Goal: Find specific page/section: Find specific page/section

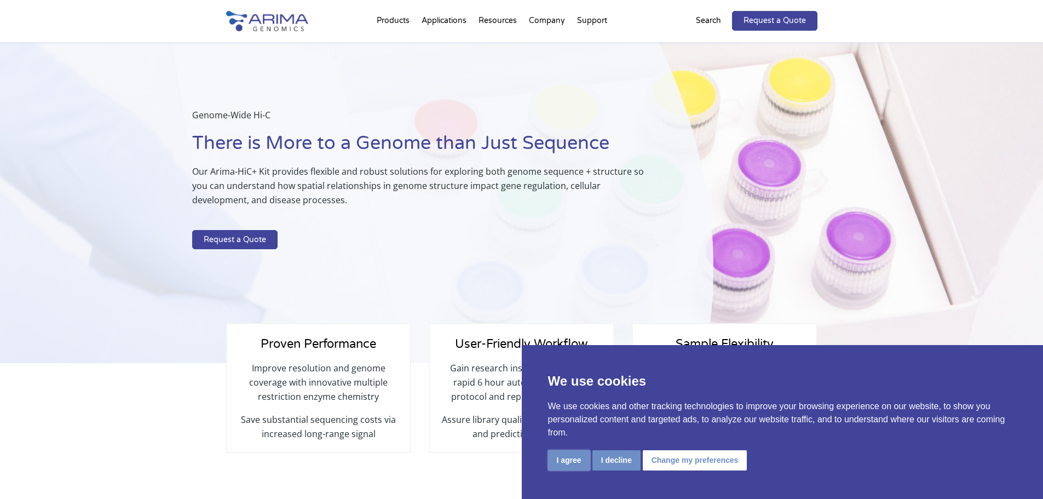
drag, startPoint x: 563, startPoint y: 465, endPoint x: 555, endPoint y: 459, distance: 9.9
click at [563, 465] on button "I agree" at bounding box center [569, 460] width 42 height 20
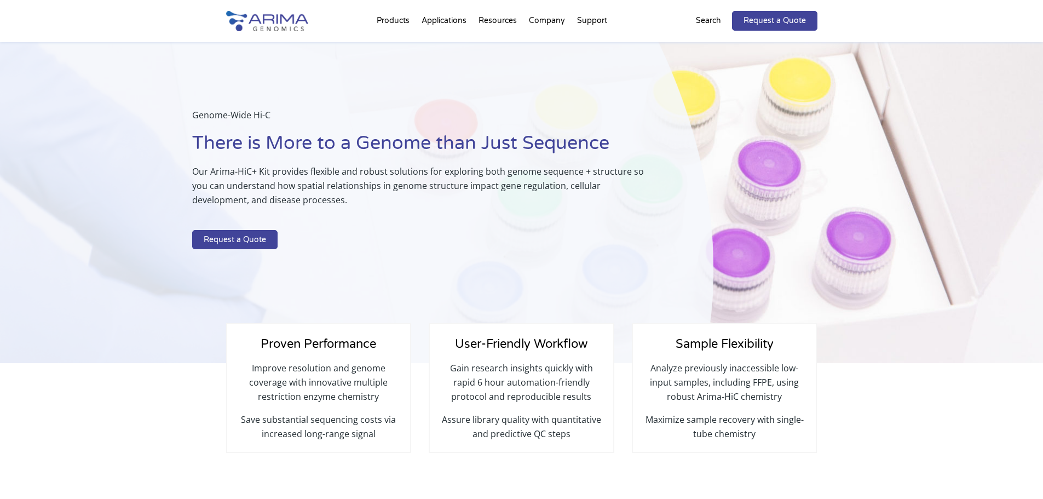
drag, startPoint x: 715, startPoint y: 24, endPoint x: 708, endPoint y: 24, distance: 6.6
click at [715, 24] on p "Search" at bounding box center [708, 21] width 25 height 14
click at [711, 18] on p "Search" at bounding box center [708, 21] width 25 height 14
click at [674, 19] on div "Request a Quote Search" at bounding box center [728, 21] width 177 height 20
click at [694, 15] on div "Request a Quote Search" at bounding box center [728, 21] width 177 height 20
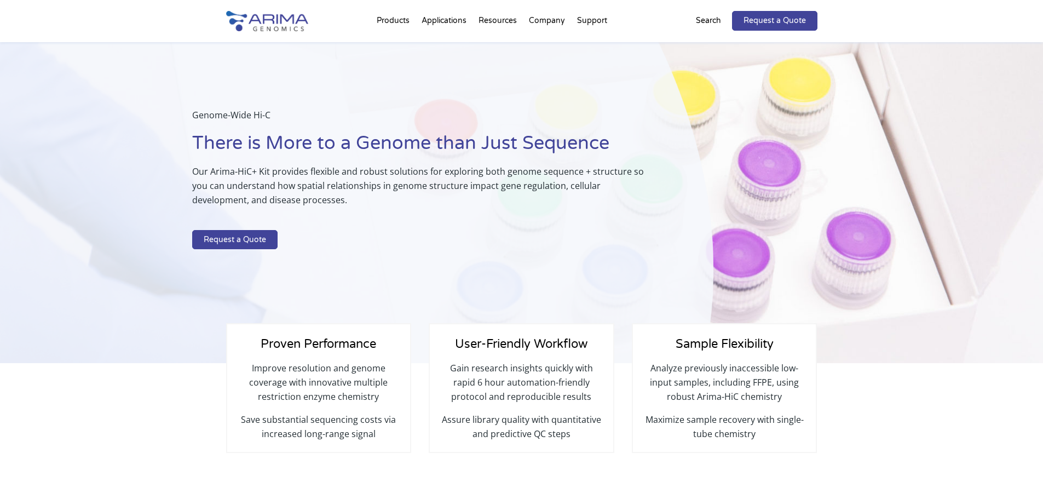
click at [659, 22] on div "Request a Quote Search" at bounding box center [728, 21] width 177 height 20
click at [708, 19] on p "Search" at bounding box center [708, 21] width 25 height 14
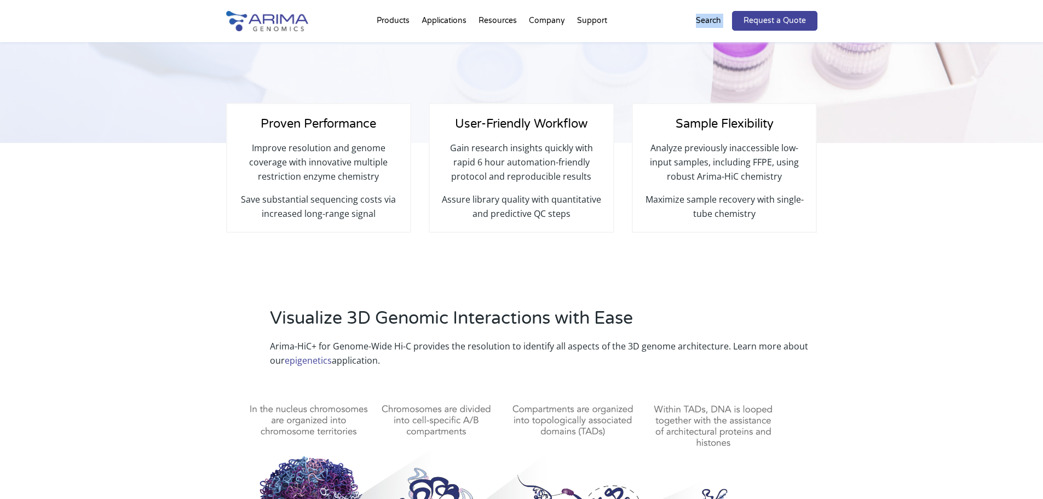
scroll to position [219, 0]
click at [271, 22] on img at bounding box center [267, 21] width 82 height 20
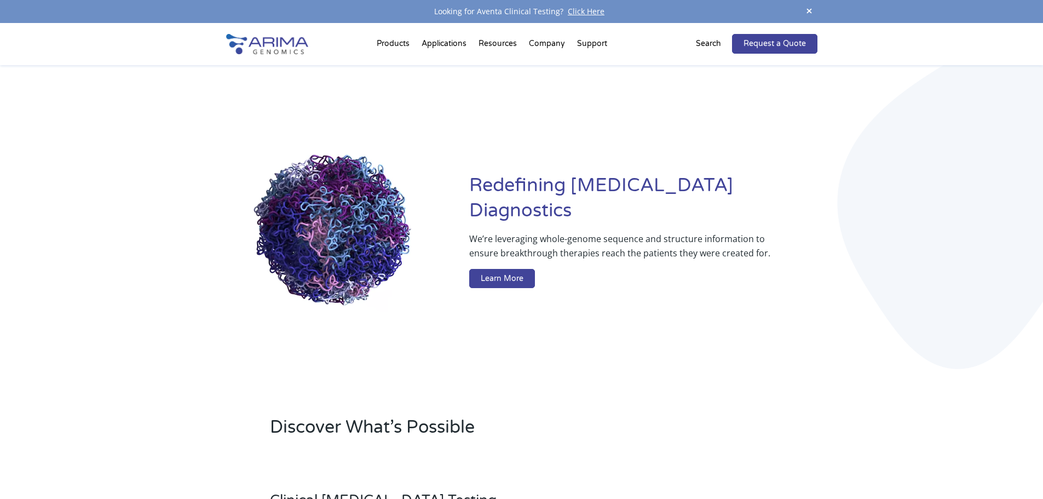
click at [702, 44] on p "Search" at bounding box center [708, 44] width 25 height 14
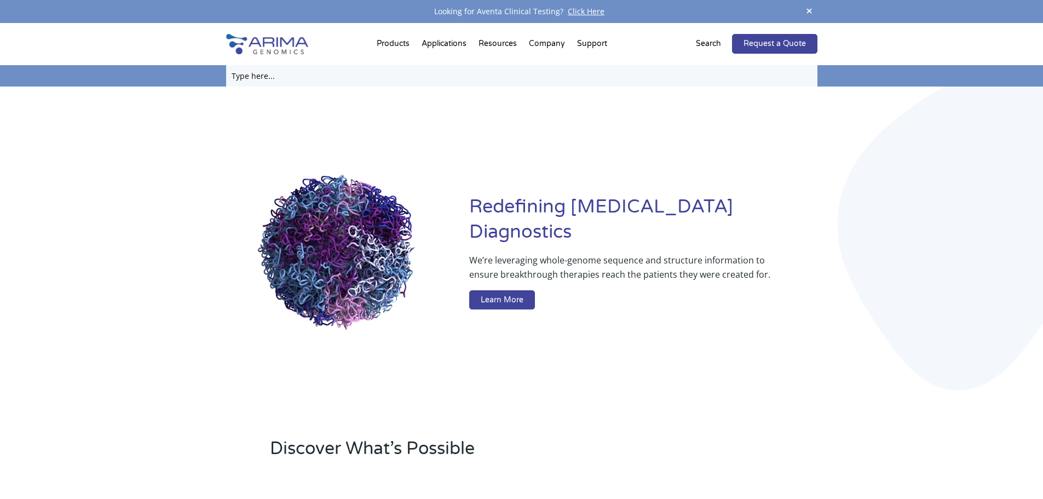
click at [250, 76] on input "text" at bounding box center [521, 75] width 591 height 21
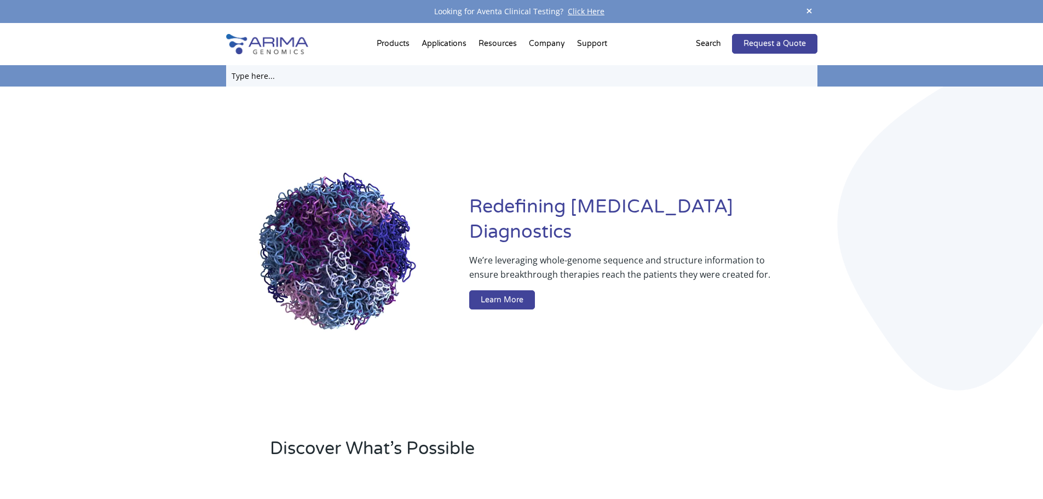
paste input "A101070"
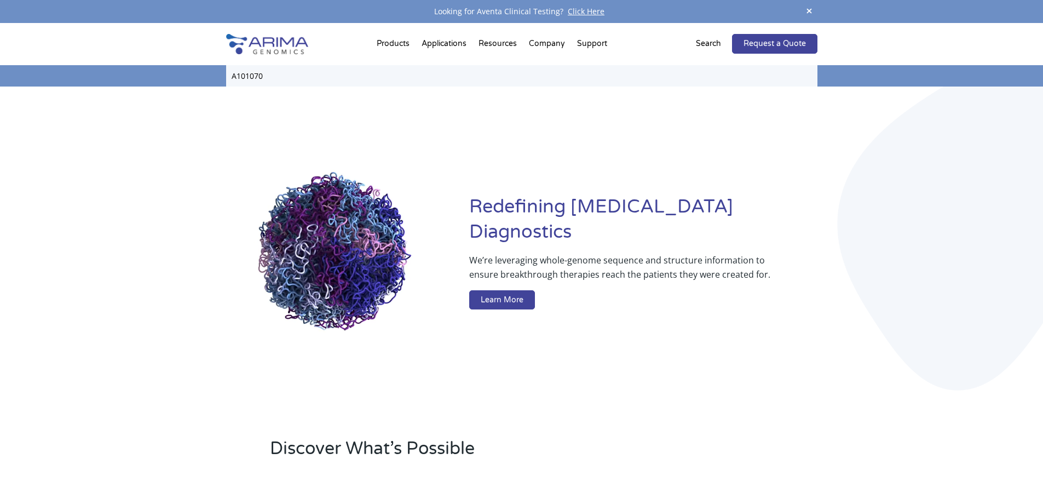
type input "A101070"
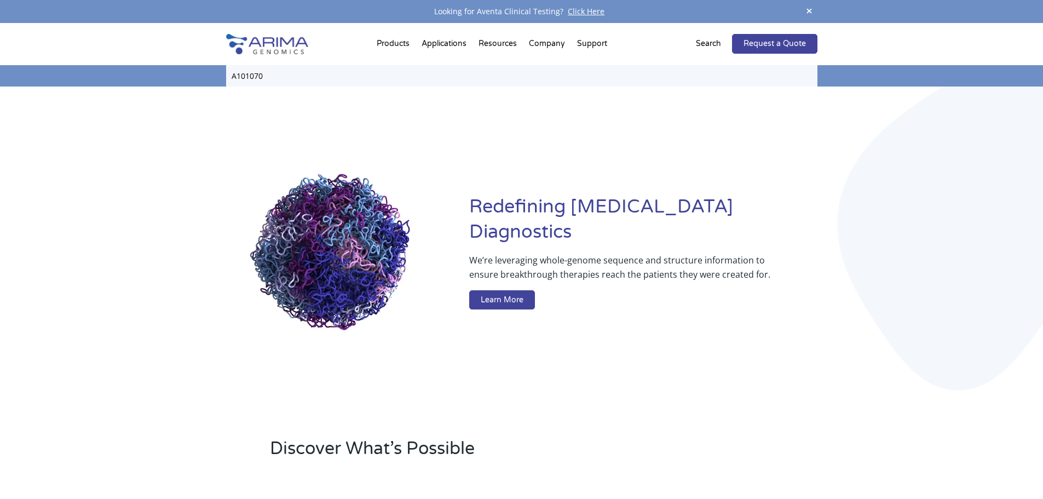
click input "Search" at bounding box center [0, 0] width 0 height 0
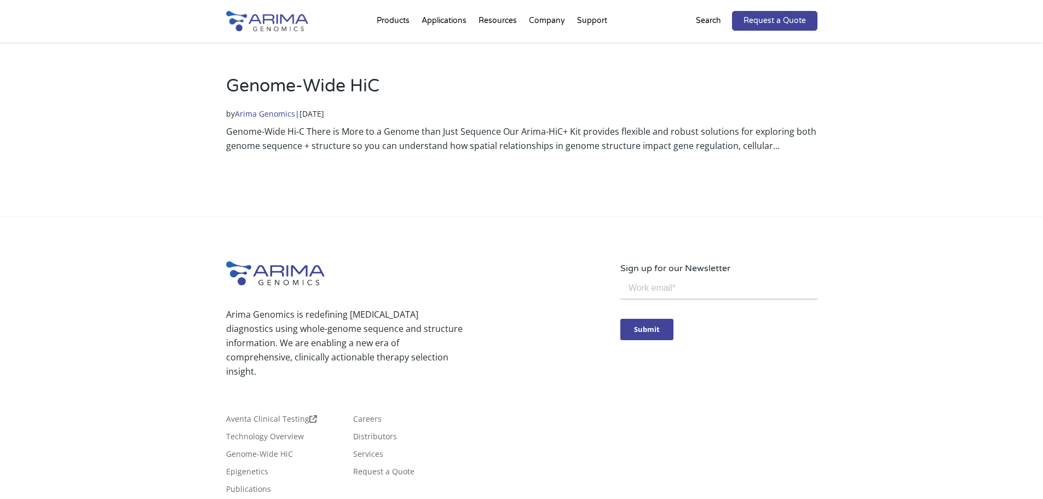
click at [297, 84] on link "Genome-Wide HiC" at bounding box center [302, 86] width 153 height 21
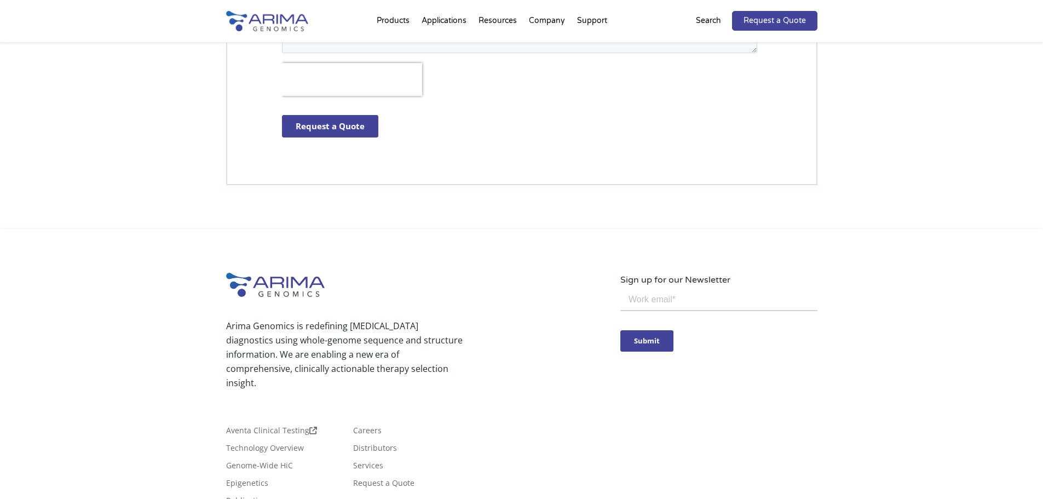
scroll to position [3138, 0]
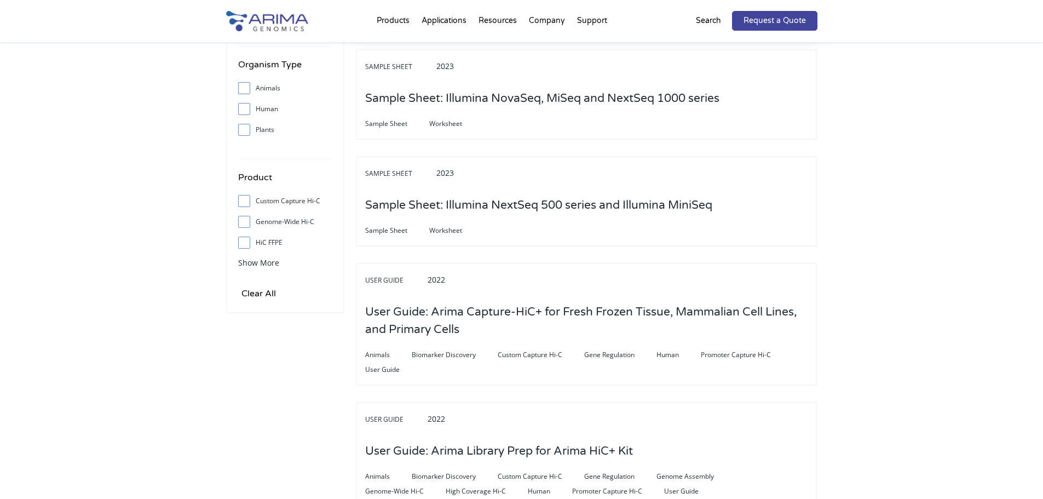
scroll to position [350, 0]
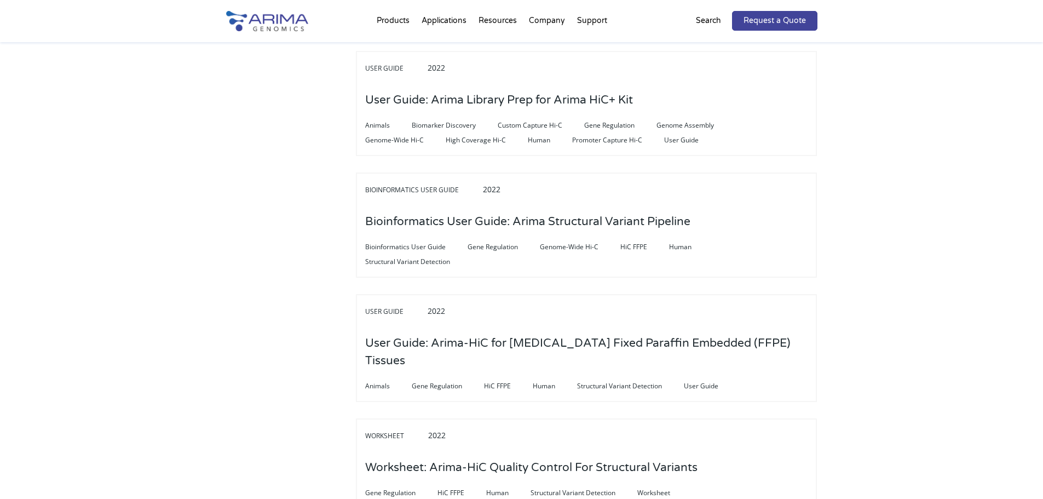
click at [703, 20] on p "Search" at bounding box center [708, 21] width 25 height 14
click at [710, 15] on p "Search" at bounding box center [708, 21] width 25 height 14
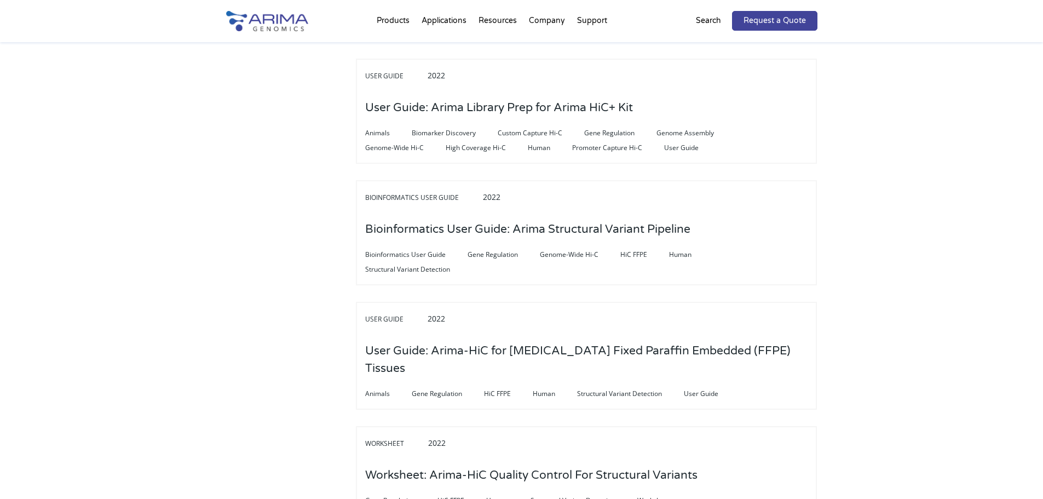
click at [706, 18] on p "Search" at bounding box center [708, 21] width 25 height 14
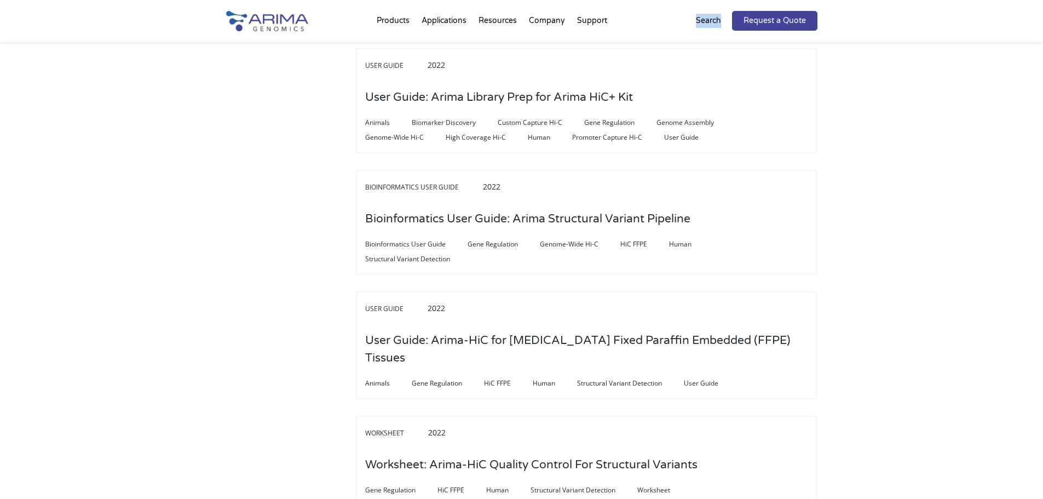
click at [706, 18] on p "Search" at bounding box center [708, 21] width 25 height 14
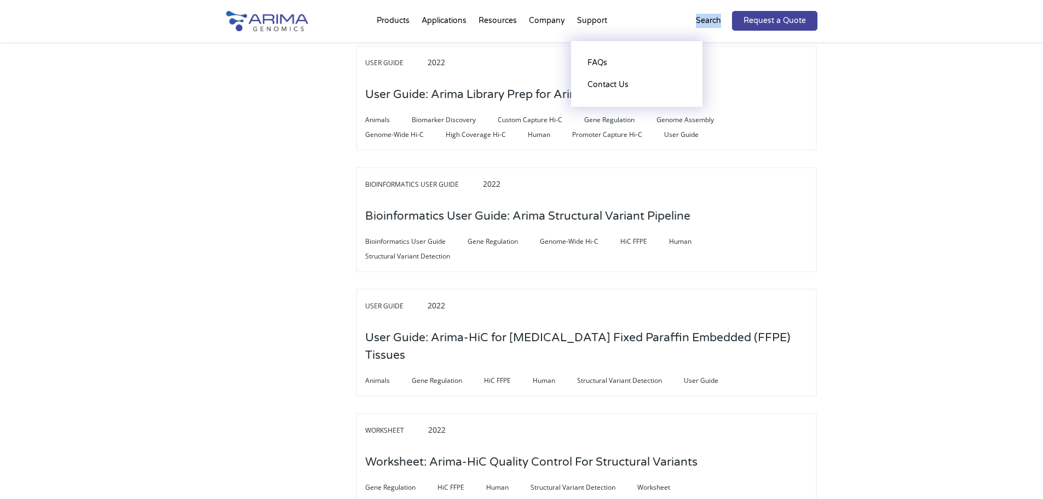
scroll to position [701, 0]
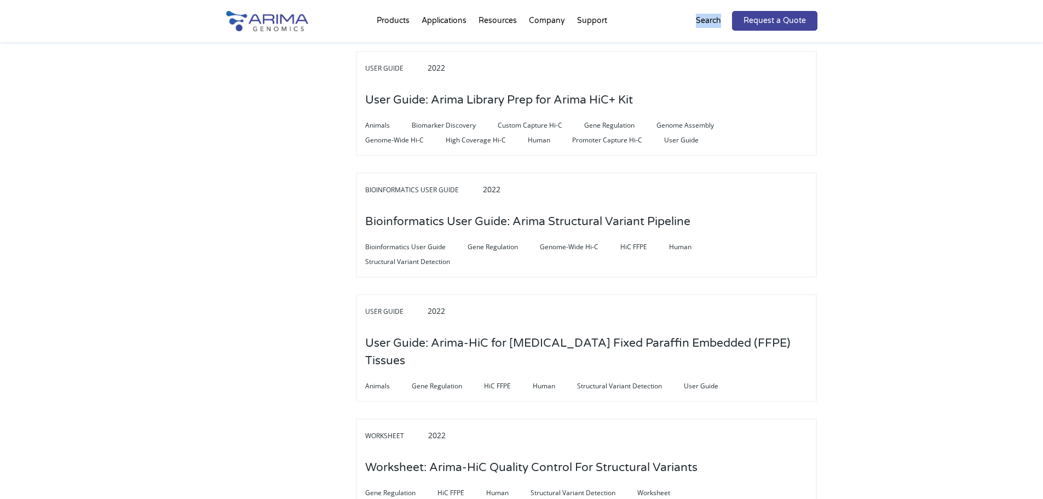
click at [268, 22] on img at bounding box center [267, 21] width 82 height 20
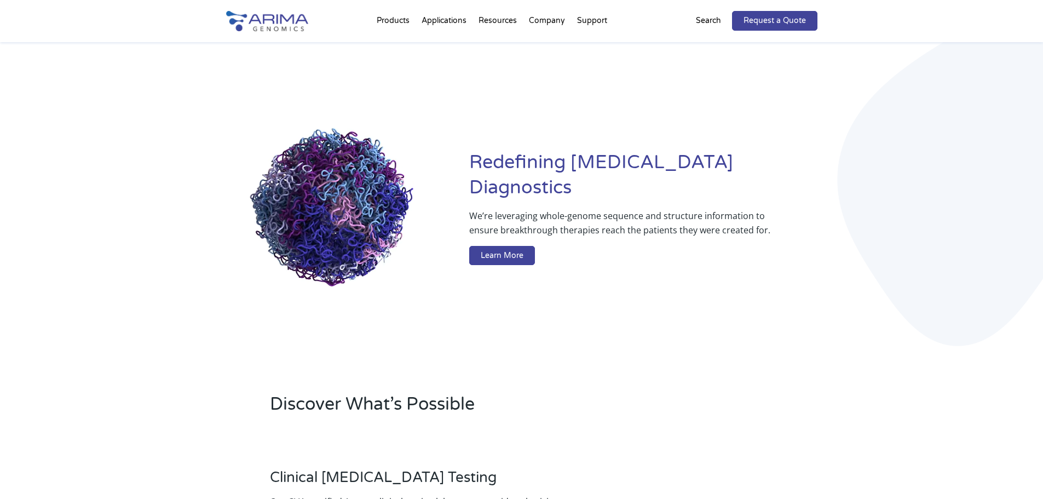
click at [713, 20] on p "Search" at bounding box center [708, 21] width 25 height 14
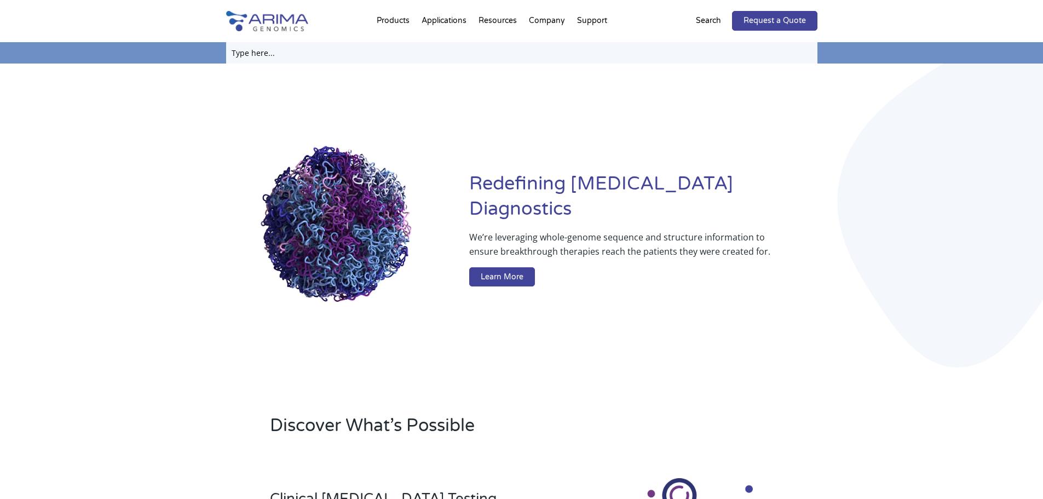
click at [261, 56] on input "text" at bounding box center [521, 52] width 591 height 21
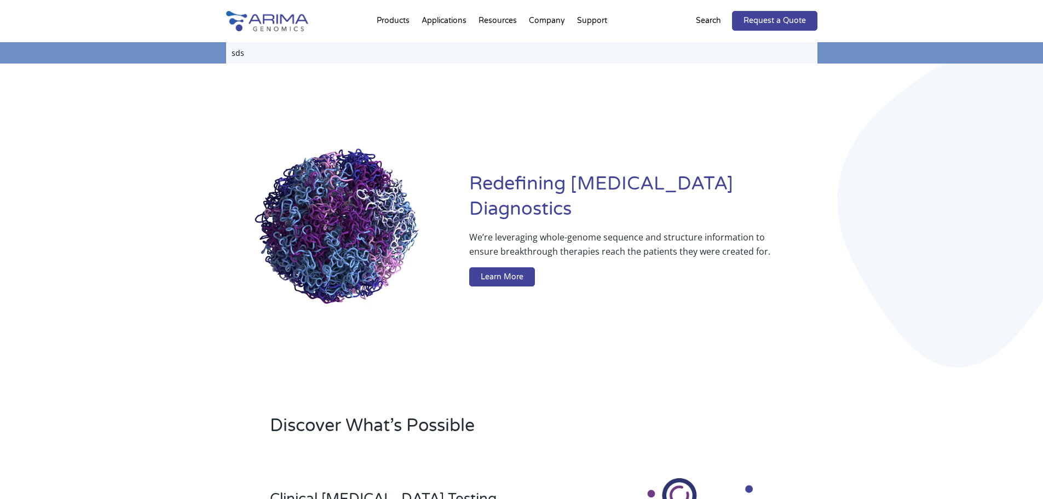
type input "sds"
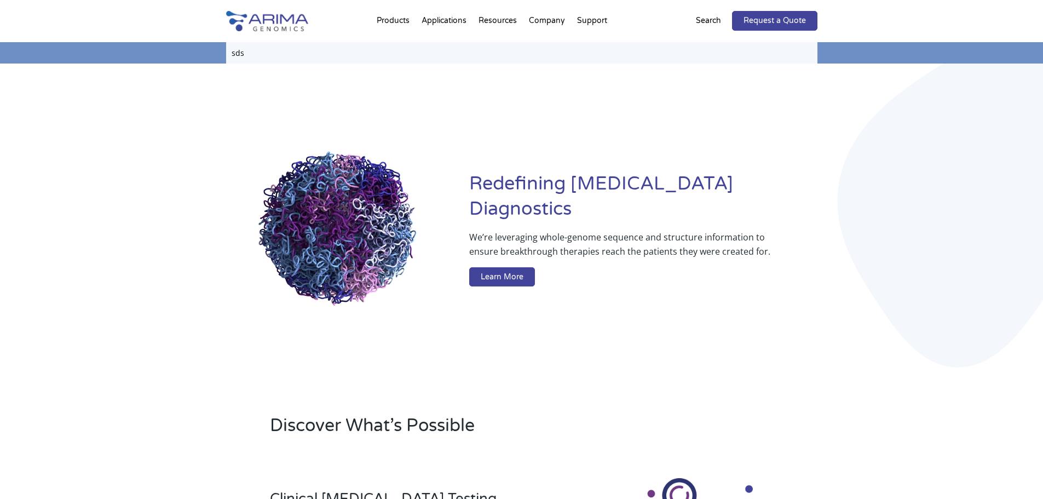
click input "Search" at bounding box center [0, 0] width 0 height 0
